Goal: Task Accomplishment & Management: Manage account settings

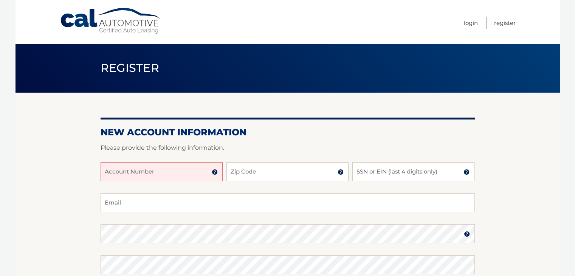
click at [187, 174] on input "Account Number" at bounding box center [162, 171] width 122 height 19
type input "44456012984"
click at [284, 170] on input "Zip Code" at bounding box center [288, 171] width 122 height 19
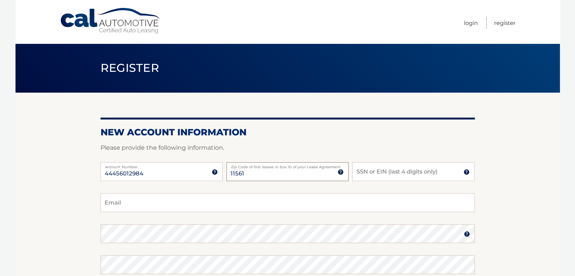
type input "11561"
click at [371, 173] on input "SSN or EIN (last 4 digits only)" at bounding box center [414, 171] width 122 height 19
type input "1495"
click at [224, 207] on input "Email" at bounding box center [288, 202] width 374 height 19
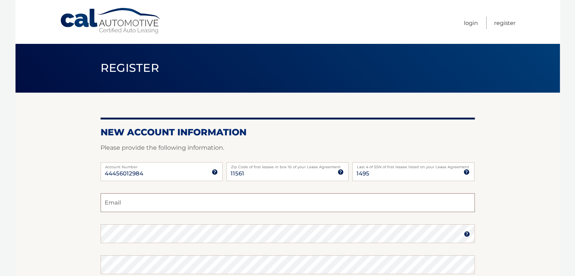
type input "davepollicino@gmail.com"
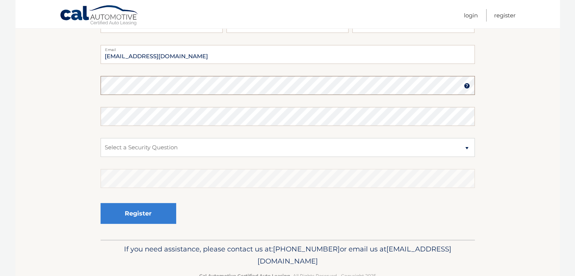
scroll to position [151, 0]
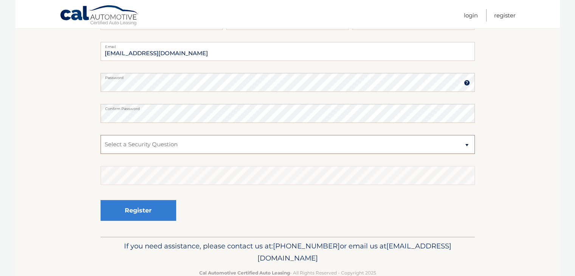
click at [219, 146] on select "Select a Security Question What was the name of your elementary school? What is…" at bounding box center [288, 144] width 374 height 19
select select "1"
click at [101, 135] on select "Select a Security Question What was the name of your elementary school? What is…" at bounding box center [288, 144] width 374 height 19
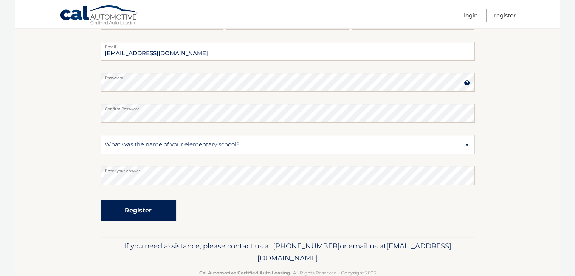
click at [135, 214] on button "Register" at bounding box center [139, 210] width 76 height 21
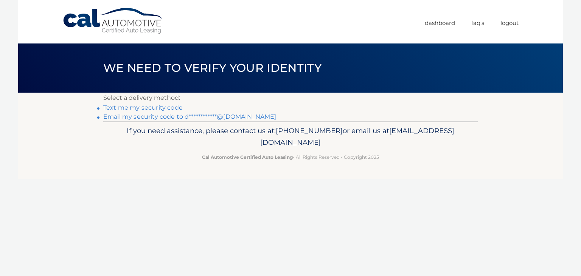
click at [144, 110] on link "Text me my security code" at bounding box center [142, 107] width 79 height 7
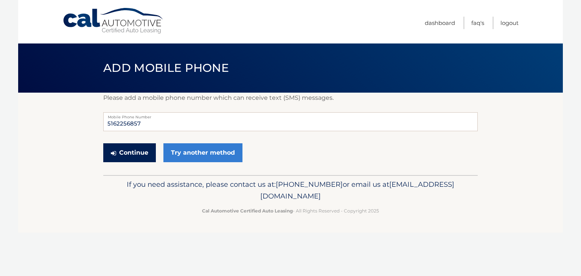
click at [138, 155] on button "Continue" at bounding box center [129, 152] width 53 height 19
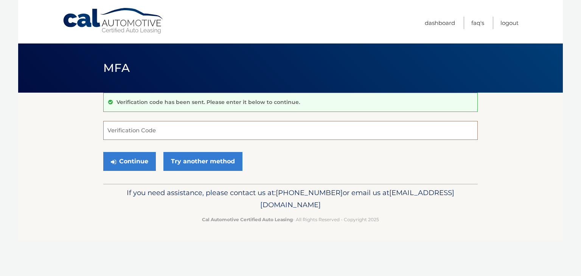
click at [356, 133] on input "Verification Code" at bounding box center [290, 130] width 374 height 19
type input "913780"
click at [121, 161] on button "Continue" at bounding box center [129, 161] width 53 height 19
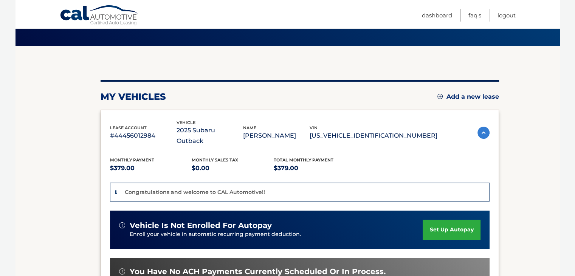
scroll to position [76, 0]
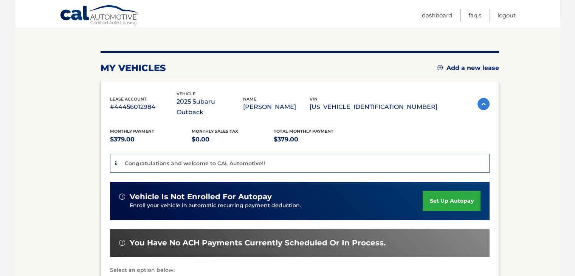
click at [433, 191] on link "set up autopay" at bounding box center [451, 201] width 57 height 20
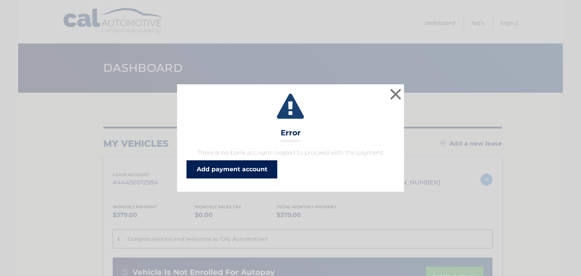
click at [257, 168] on link "Add payment account" at bounding box center [231, 169] width 91 height 18
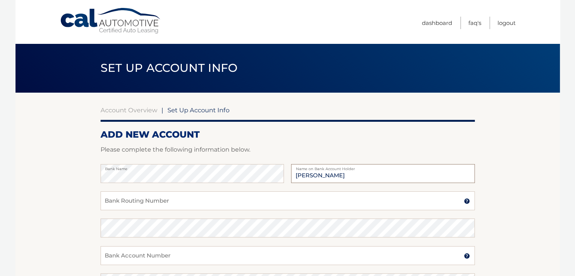
type input "[PERSON_NAME]"
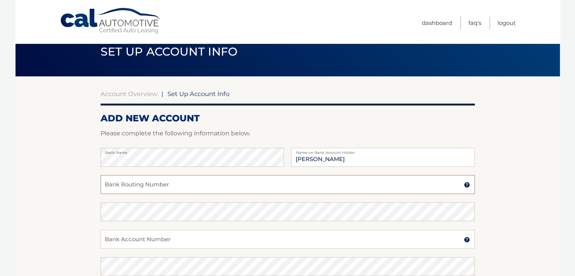
click at [144, 189] on input "Bank Routing Number" at bounding box center [288, 184] width 374 height 19
click at [465, 183] on img at bounding box center [467, 185] width 6 height 6
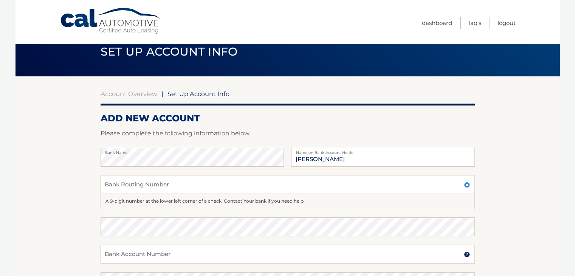
click at [465, 183] on img at bounding box center [467, 185] width 6 height 6
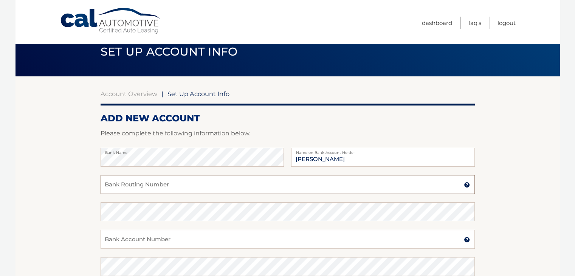
click at [172, 185] on input "Bank Routing Number" at bounding box center [288, 184] width 374 height 19
type input "021000322"
click at [160, 239] on input "Bank Account Number" at bounding box center [288, 239] width 374 height 19
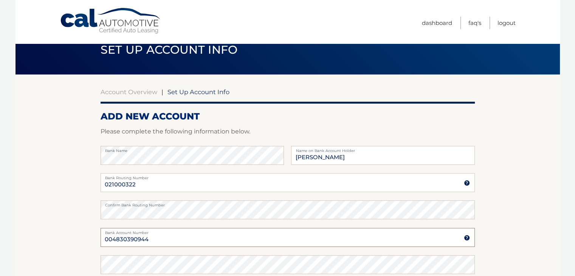
scroll to position [54, 0]
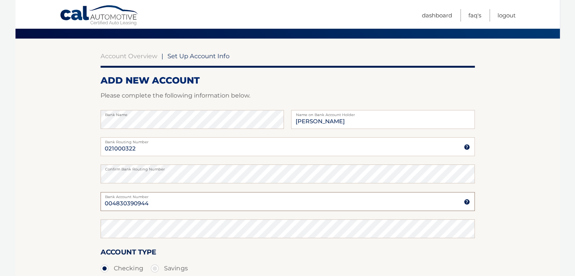
type input "004830390944"
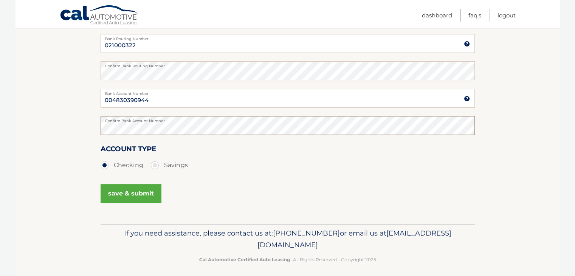
scroll to position [162, 0]
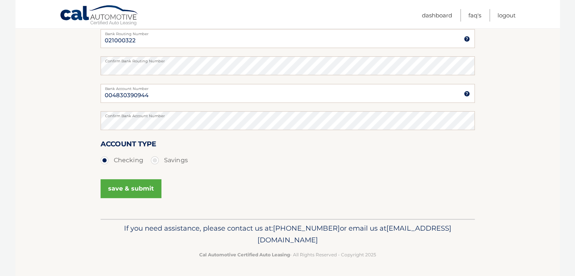
click at [139, 185] on button "save & submit" at bounding box center [131, 188] width 61 height 19
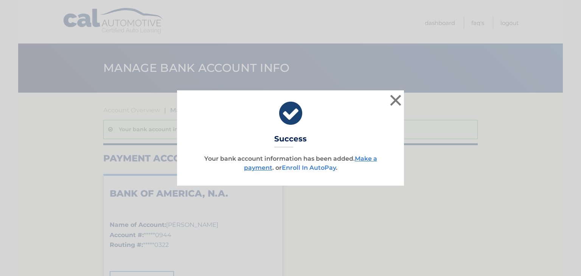
click at [325, 169] on link "Enroll In AutoPay" at bounding box center [309, 167] width 54 height 7
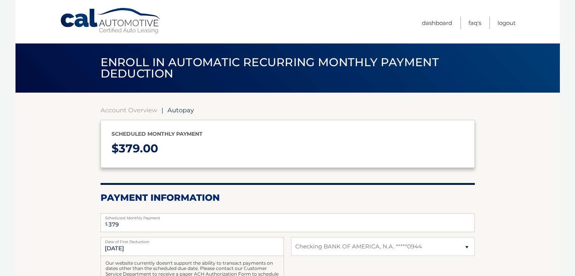
select select "ZmEzNTBlNjQtNWRkNC00ZGEyLTk0NDYtOTYxMDdmMDdjZjhh"
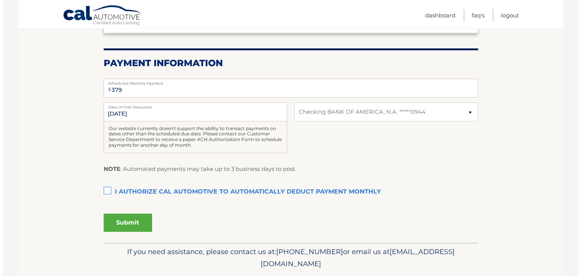
scroll to position [151, 0]
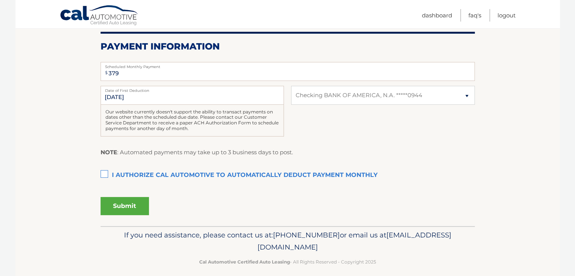
click at [107, 175] on label "I authorize cal automotive to automatically deduct payment monthly This checkbo…" at bounding box center [288, 175] width 374 height 15
click at [0, 0] on input "I authorize cal automotive to automatically deduct payment monthly This checkbo…" at bounding box center [0, 0] width 0 height 0
click at [134, 200] on button "Submit" at bounding box center [125, 206] width 48 height 18
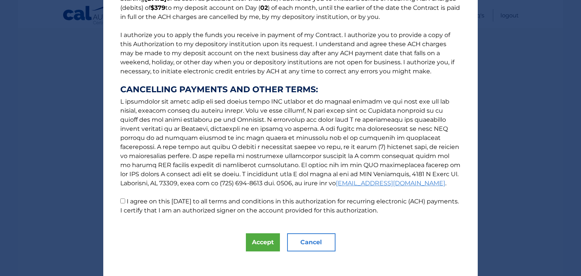
scroll to position [81, 0]
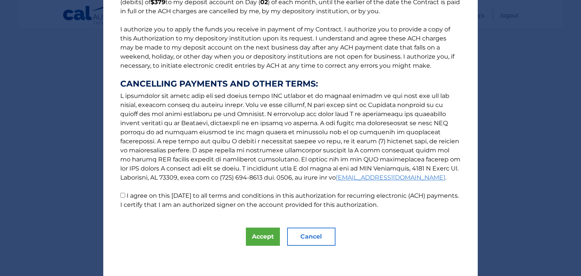
click at [120, 197] on input "I agree on this [DATE] to all terms and conditions in this authorization for re…" at bounding box center [122, 195] width 5 height 5
checkbox input "true"
click at [258, 233] on button "Accept" at bounding box center [263, 237] width 34 height 18
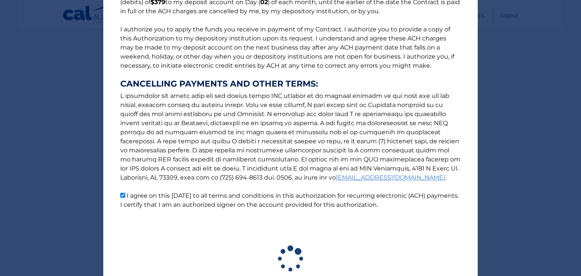
scroll to position [137, 0]
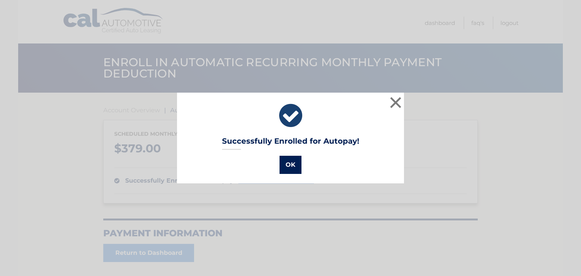
click at [285, 161] on button "OK" at bounding box center [291, 165] width 22 height 18
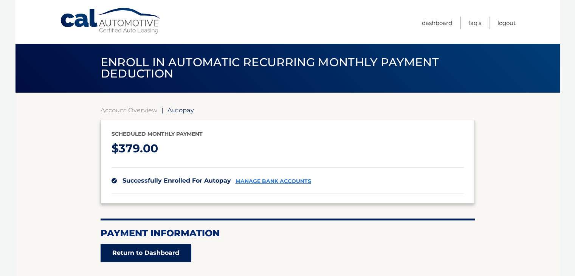
click at [172, 247] on link "Return to Dashboard" at bounding box center [146, 253] width 91 height 18
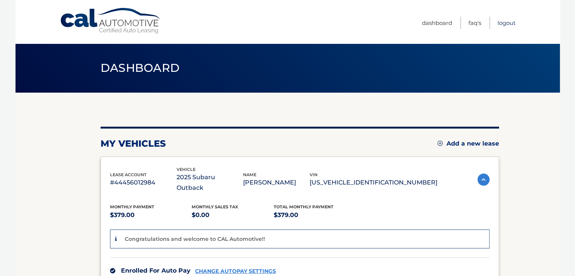
click at [502, 23] on link "Logout" at bounding box center [507, 23] width 18 height 12
